Goal: Task Accomplishment & Management: Manage account settings

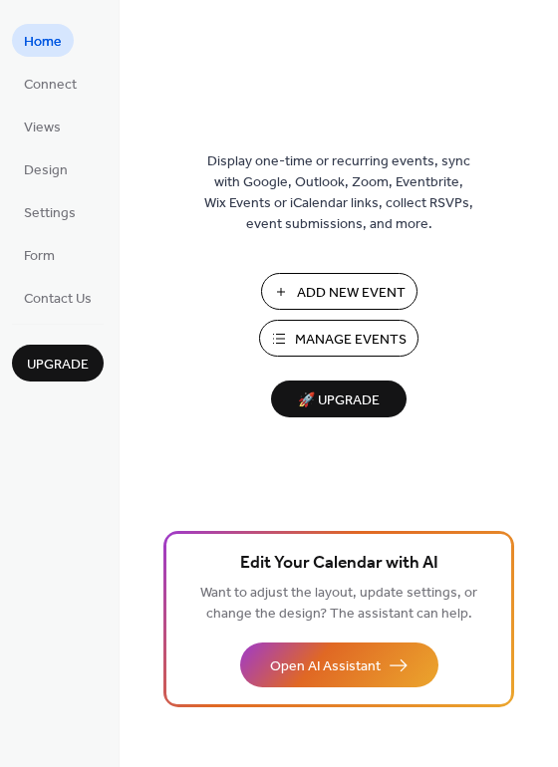
click at [363, 336] on span "Manage Events" at bounding box center [351, 340] width 112 height 21
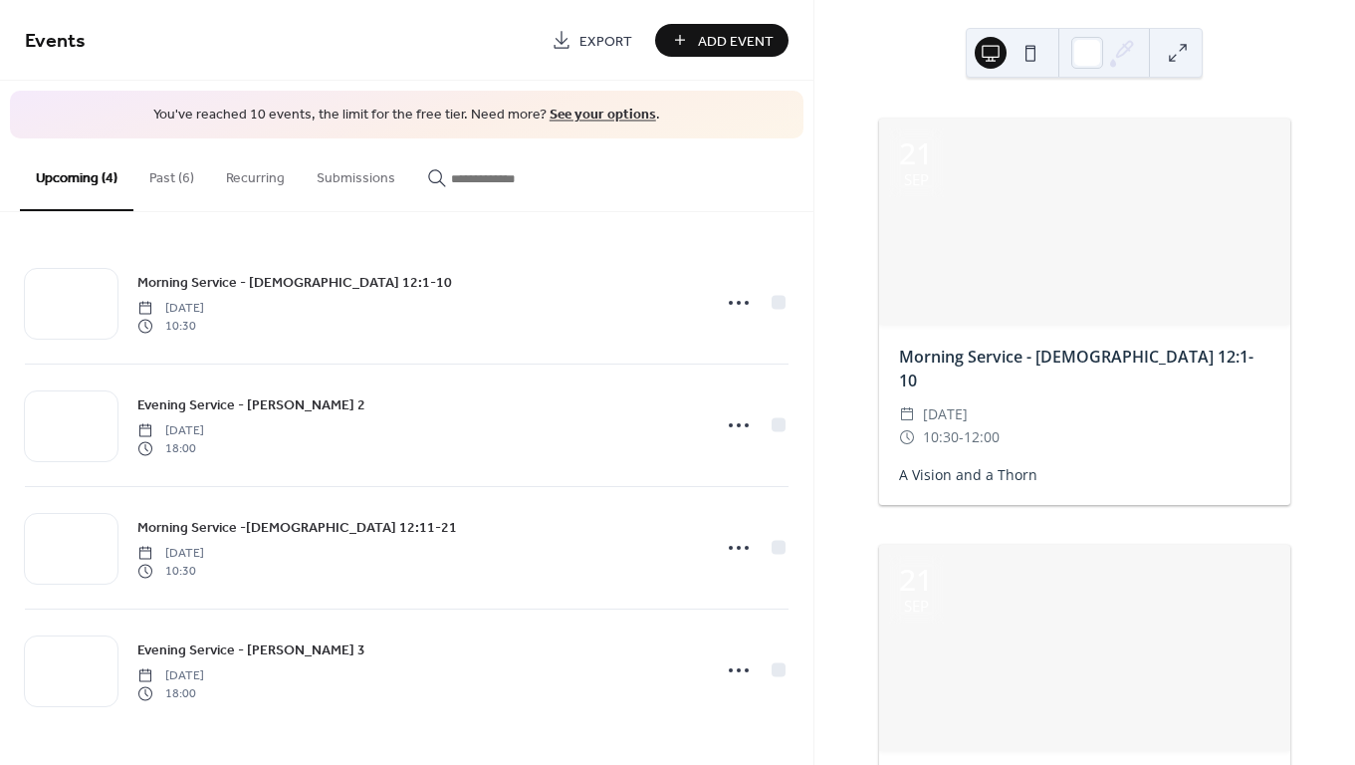
click at [180, 166] on button "Past (6)" at bounding box center [171, 173] width 77 height 71
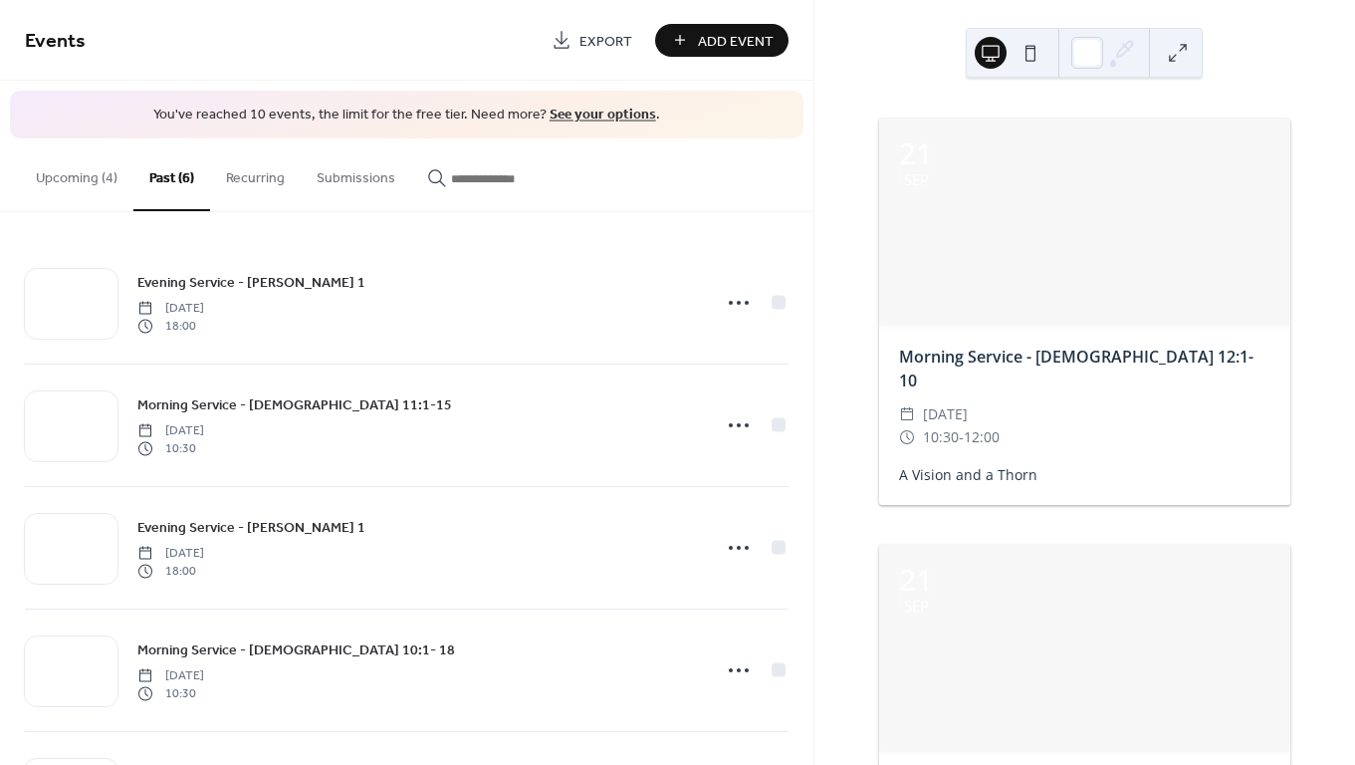
click at [77, 173] on button "Upcoming (4)" at bounding box center [77, 173] width 114 height 71
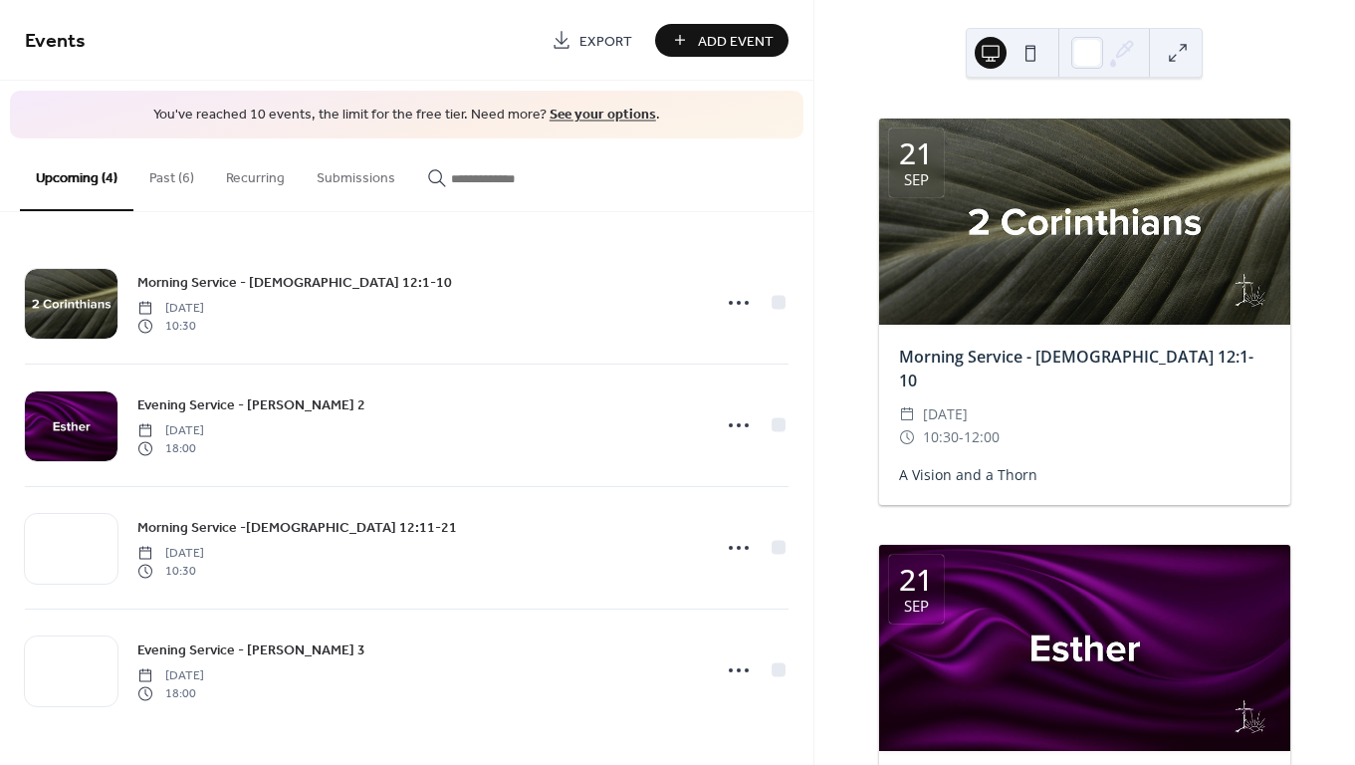
click at [167, 186] on button "Past (6)" at bounding box center [171, 173] width 77 height 71
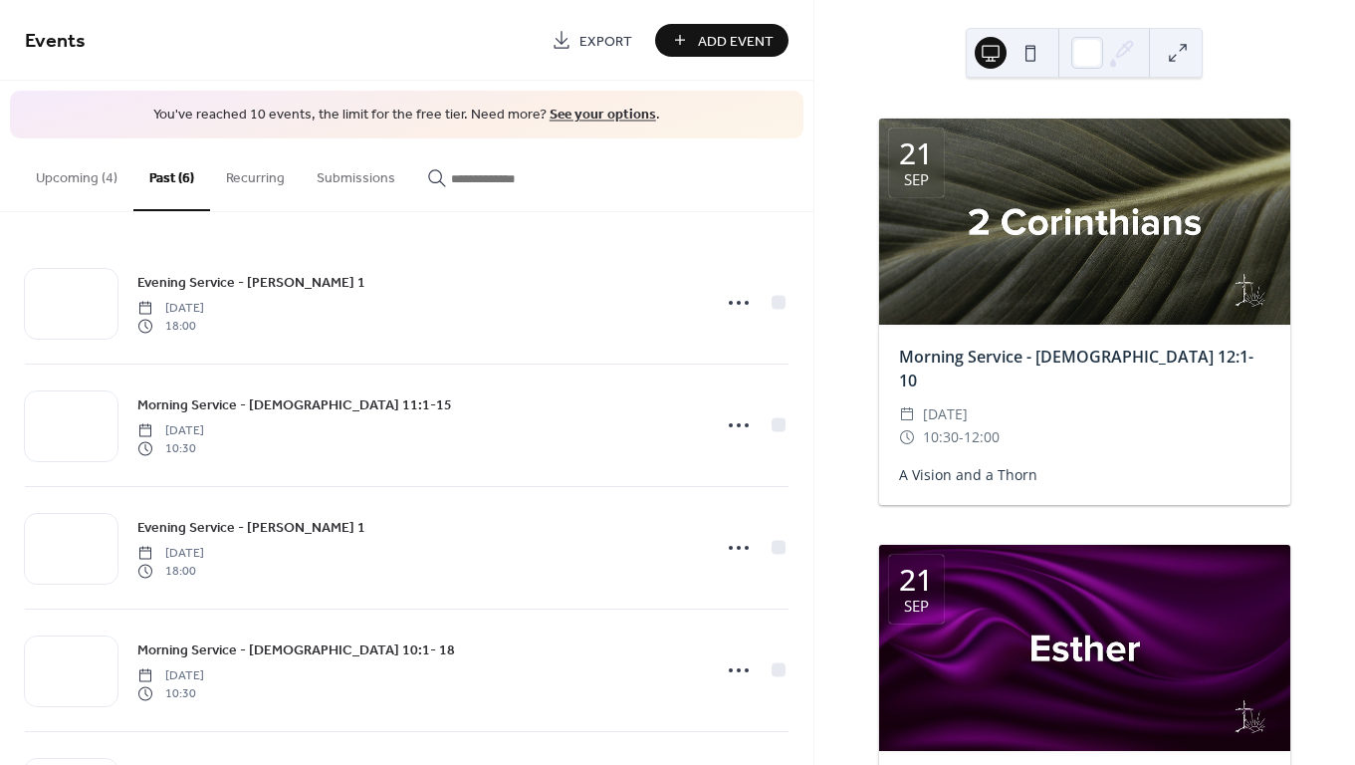
click at [78, 165] on button "Upcoming (4)" at bounding box center [77, 173] width 114 height 71
